Goal: Task Accomplishment & Management: Manage account settings

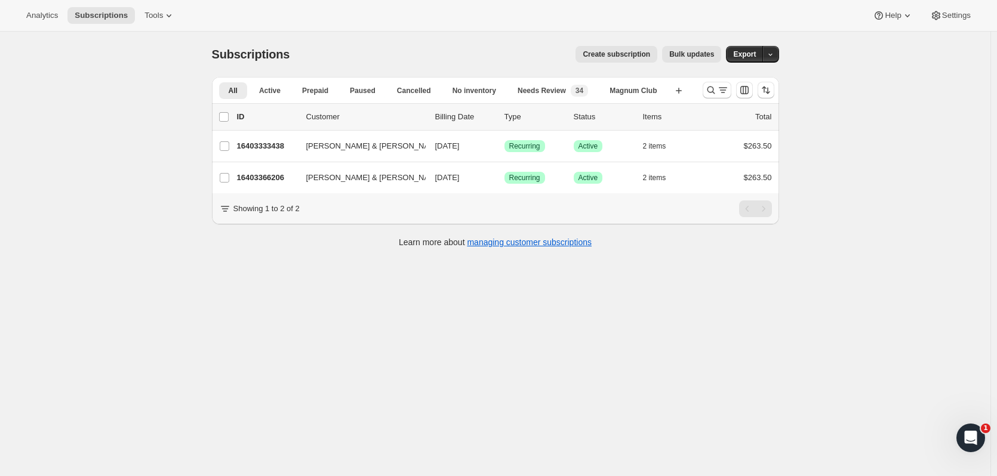
click at [713, 87] on icon "Search and filter results" at bounding box center [711, 90] width 12 height 12
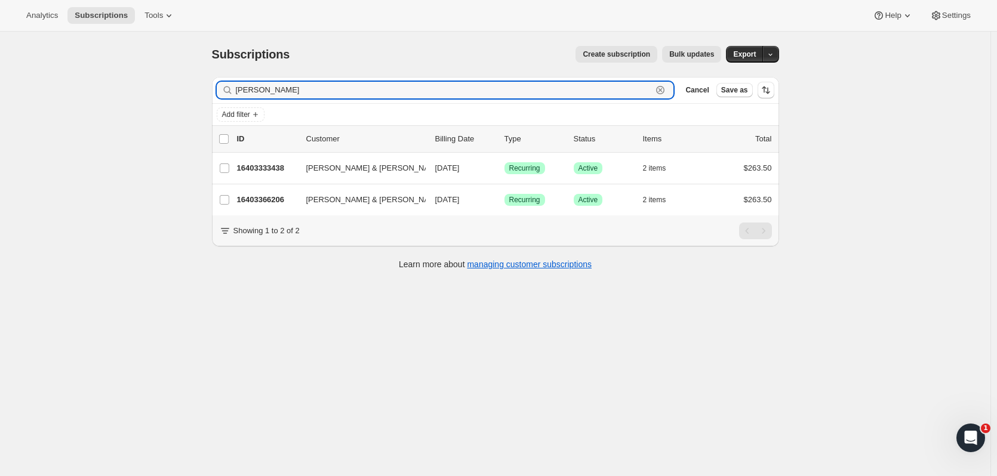
drag, startPoint x: 220, startPoint y: 92, endPoint x: 212, endPoint y: 93, distance: 7.3
click at [212, 93] on div "Filter subscribers [PERSON_NAME] Clear Cancel Save as Add filter 0 selected Upd…" at bounding box center [490, 174] width 577 height 215
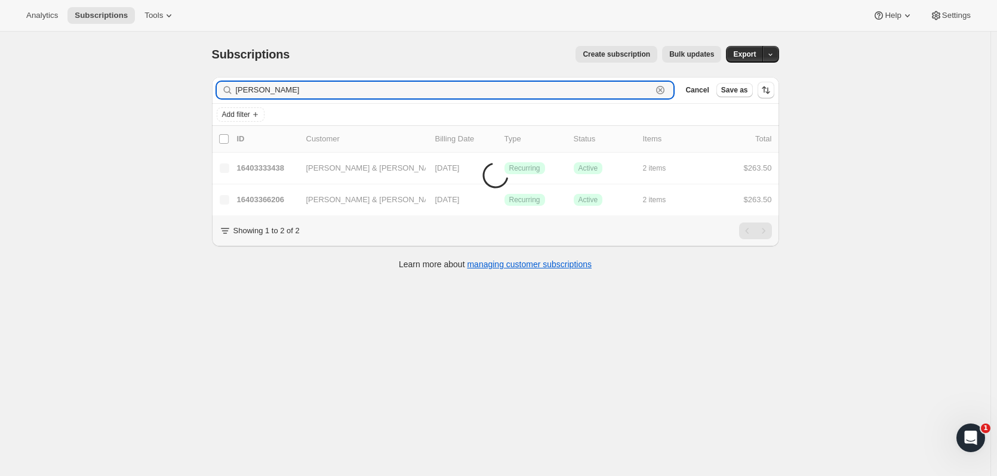
type input "[PERSON_NAME]"
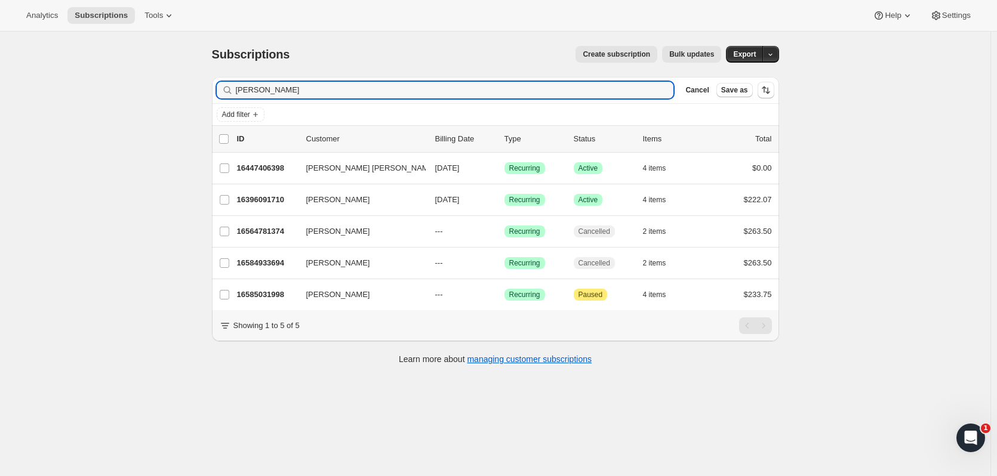
click at [256, 199] on p "16396091710" at bounding box center [267, 200] width 60 height 12
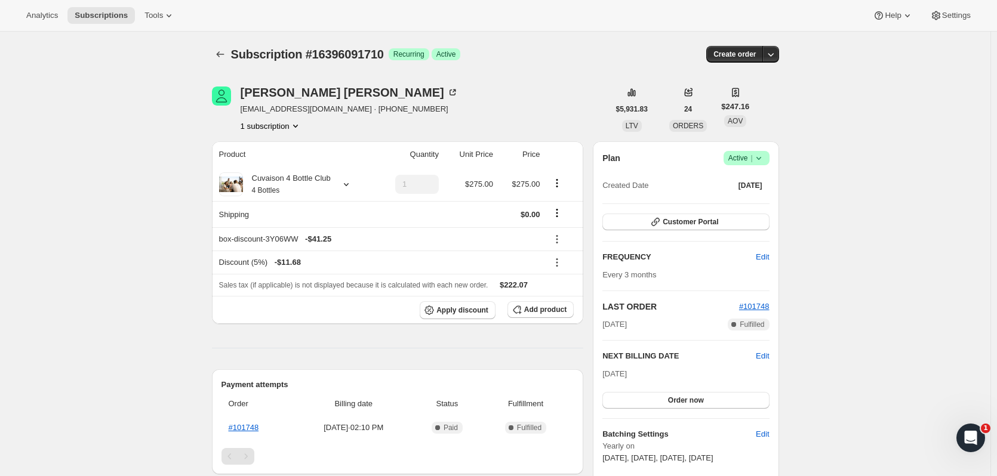
drag, startPoint x: 722, startPoint y: 209, endPoint x: 725, endPoint y: 221, distance: 12.2
click at [722, 209] on div "Plan Success Active | Created Date [DATE] Customer Portal FREQUENCY Edit Every …" at bounding box center [685, 325] width 167 height 349
click at [725, 223] on button "Customer Portal" at bounding box center [685, 222] width 167 height 17
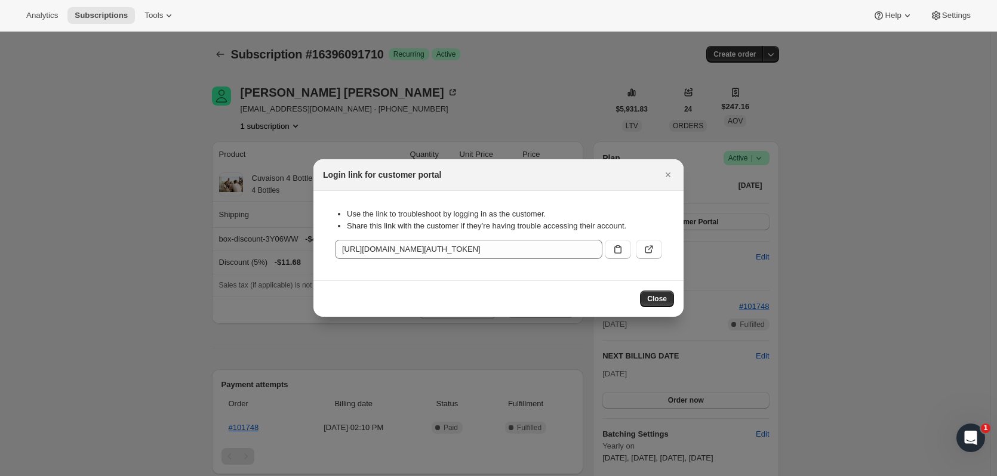
click at [625, 250] on button ":r40:" at bounding box center [618, 249] width 26 height 19
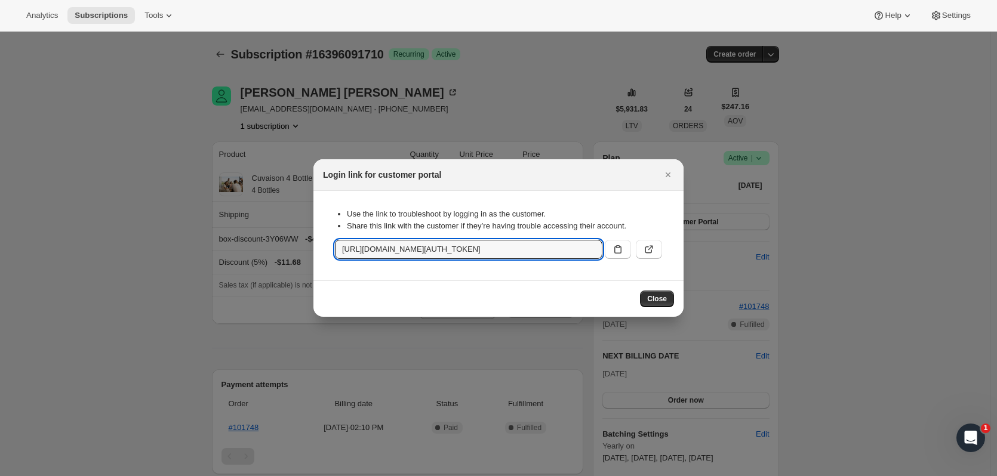
click at [674, 174] on button "Close" at bounding box center [667, 175] width 17 height 17
